Goal: Transaction & Acquisition: Obtain resource

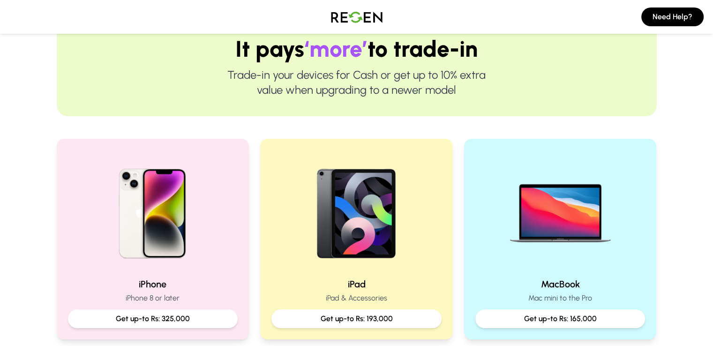
scroll to position [141, 0]
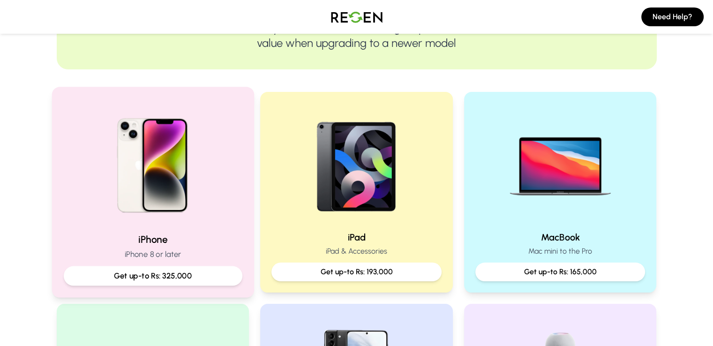
click at [158, 155] on img at bounding box center [153, 162] width 126 height 126
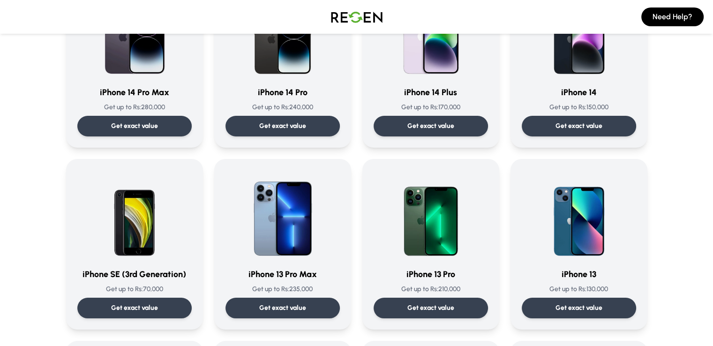
scroll to position [328, 0]
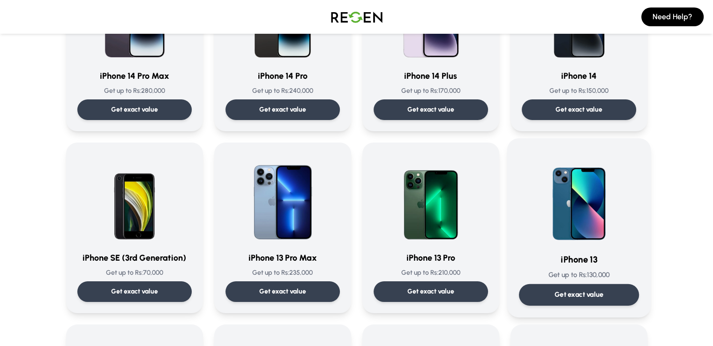
click at [583, 199] on img at bounding box center [579, 197] width 95 height 95
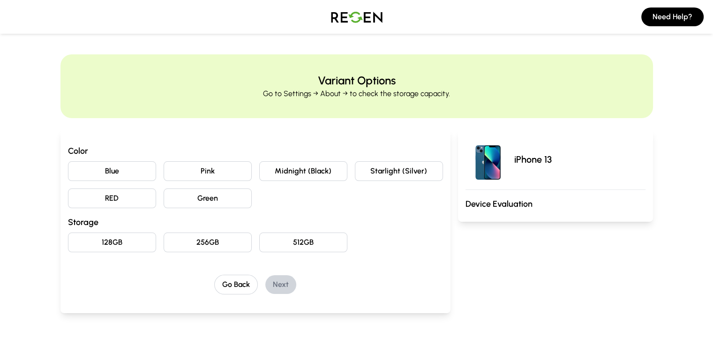
click at [77, 171] on button "Blue" at bounding box center [112, 171] width 88 height 20
click at [68, 241] on button "128GB" at bounding box center [112, 243] width 88 height 20
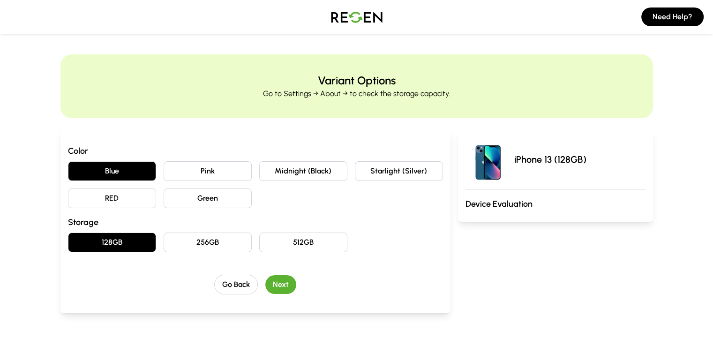
click at [265, 281] on button "Next" at bounding box center [280, 284] width 31 height 19
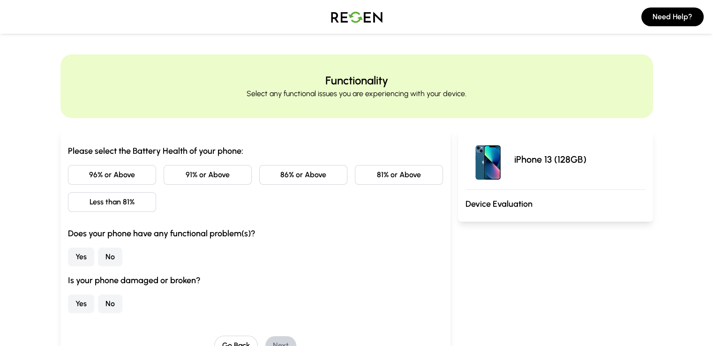
click at [196, 177] on button "91% or Above" at bounding box center [208, 175] width 88 height 20
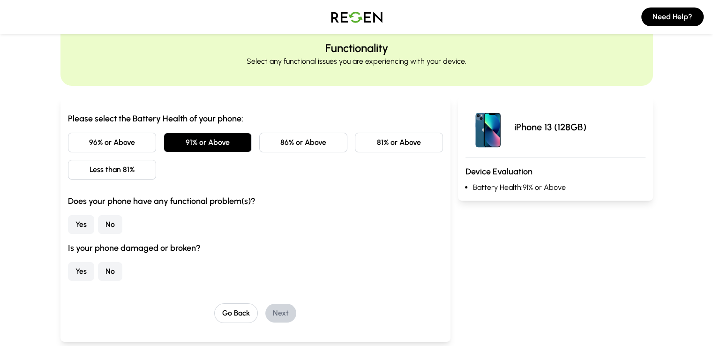
scroll to position [47, 0]
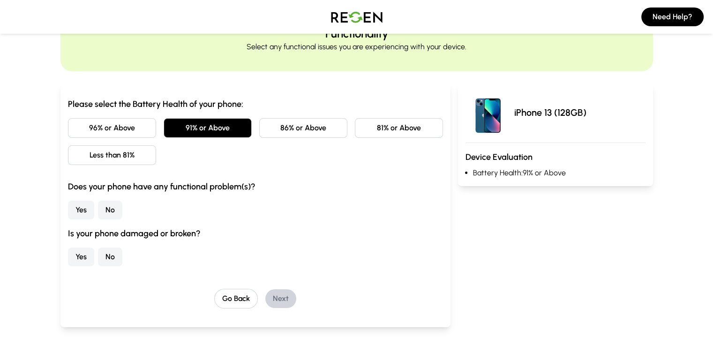
click at [98, 203] on button "No" at bounding box center [110, 210] width 24 height 19
click at [98, 252] on button "No" at bounding box center [110, 257] width 24 height 19
click at [265, 296] on button "Next" at bounding box center [280, 298] width 31 height 19
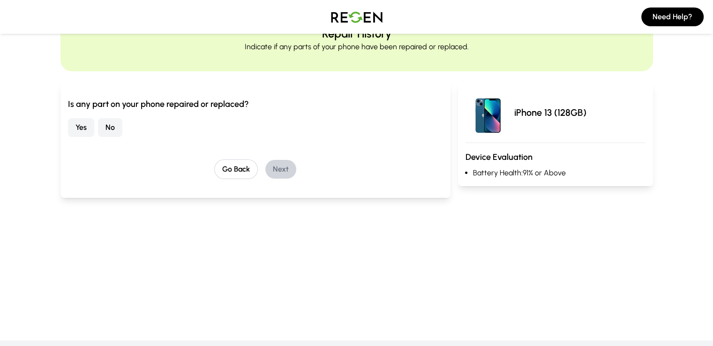
click at [98, 132] on button "No" at bounding box center [110, 127] width 24 height 19
click at [268, 171] on button "Next" at bounding box center [280, 169] width 31 height 19
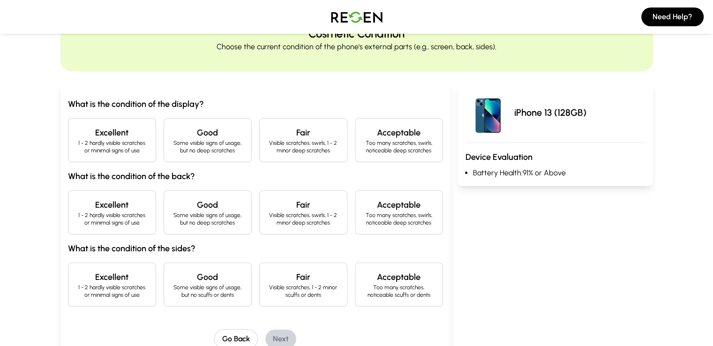
click at [76, 138] on h4 "Excellent" at bounding box center [112, 132] width 72 height 13
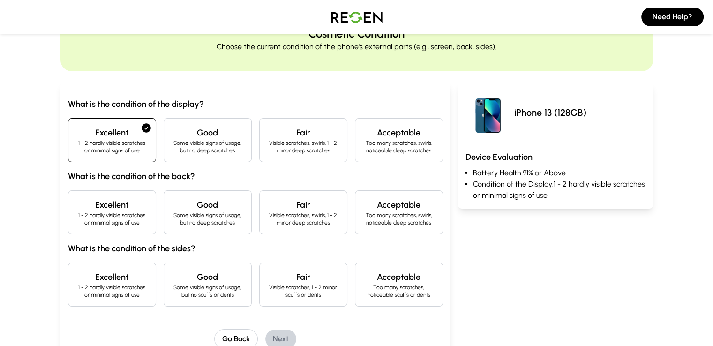
click at [76, 211] on p "1 - 2 hardly visible scratches or minimal signs of use" at bounding box center [112, 218] width 72 height 15
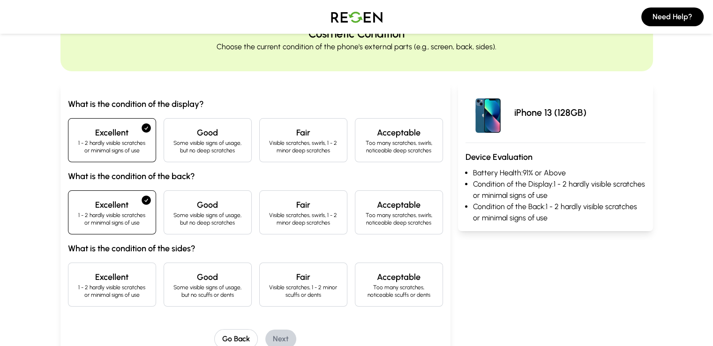
click at [76, 277] on h4 "Excellent" at bounding box center [112, 277] width 72 height 13
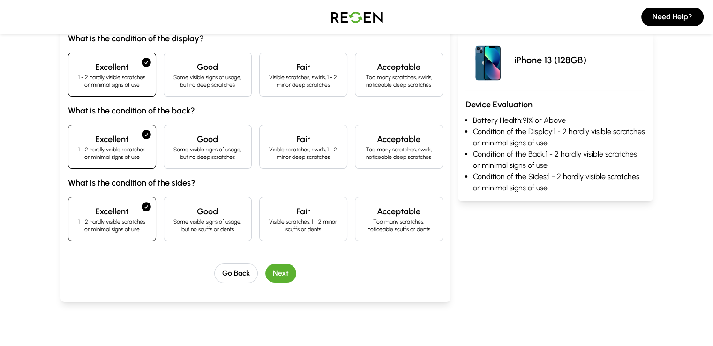
scroll to position [141, 0]
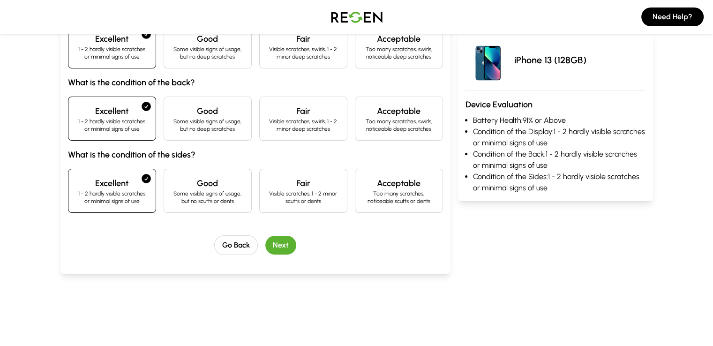
click at [265, 240] on button "Next" at bounding box center [280, 245] width 31 height 19
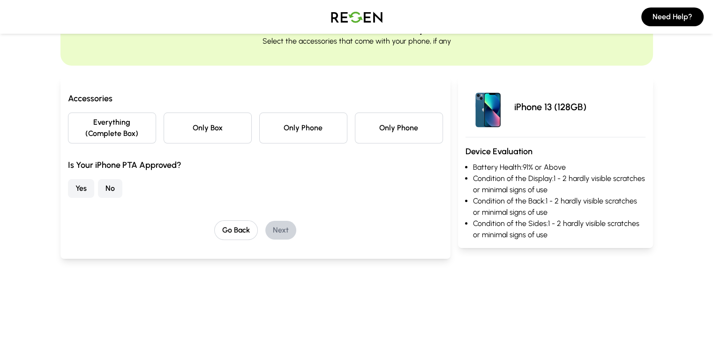
scroll to position [47, 0]
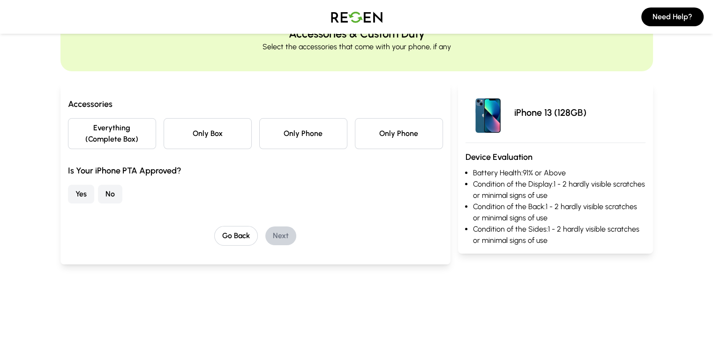
click at [68, 185] on button "Yes" at bounding box center [81, 194] width 26 height 19
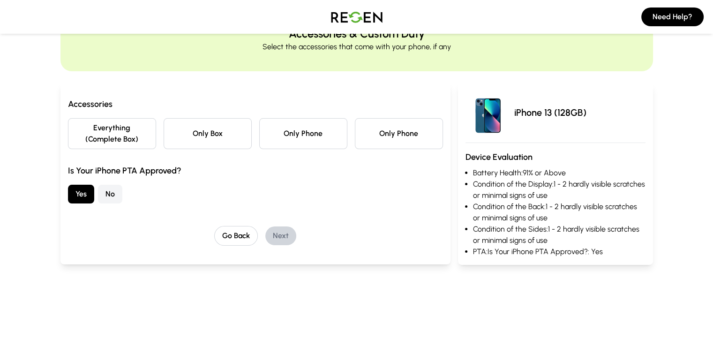
click at [77, 127] on button "Everything (Complete Box)" at bounding box center [112, 133] width 88 height 31
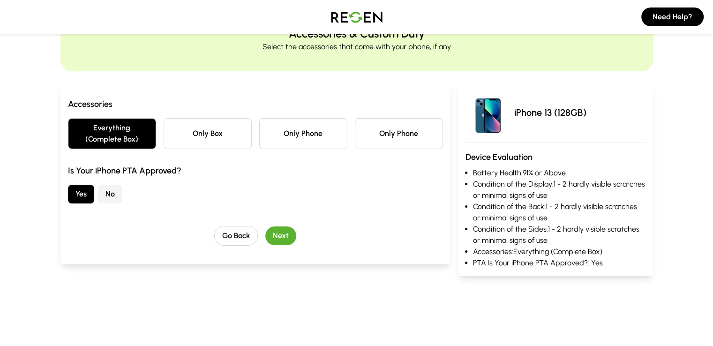
click at [267, 226] on button "Next" at bounding box center [280, 235] width 31 height 19
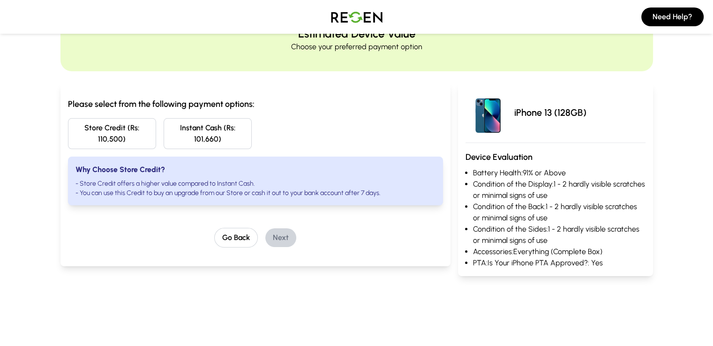
click at [164, 131] on button "Instant Cash (Rs: 101,660)" at bounding box center [208, 133] width 88 height 31
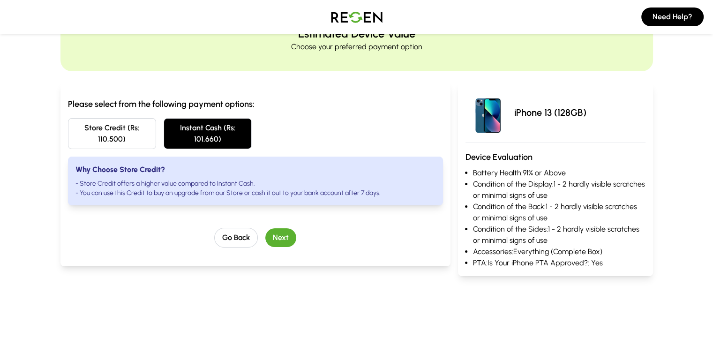
click at [265, 232] on button "Next" at bounding box center [280, 237] width 31 height 19
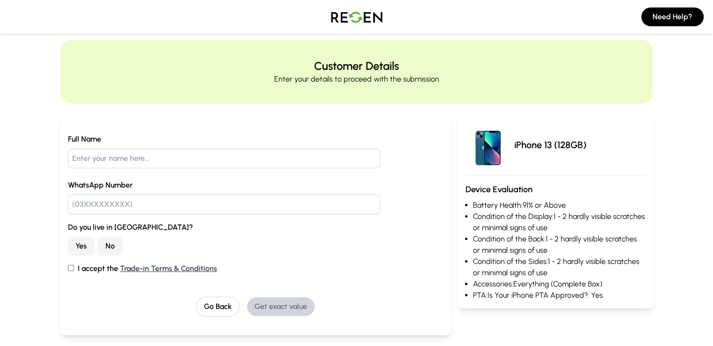
scroll to position [0, 0]
